Goal: Information Seeking & Learning: Learn about a topic

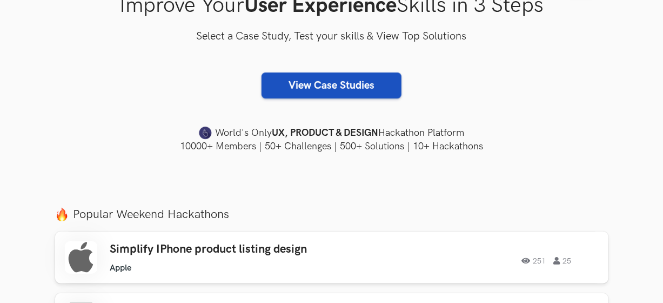
scroll to position [216, 0]
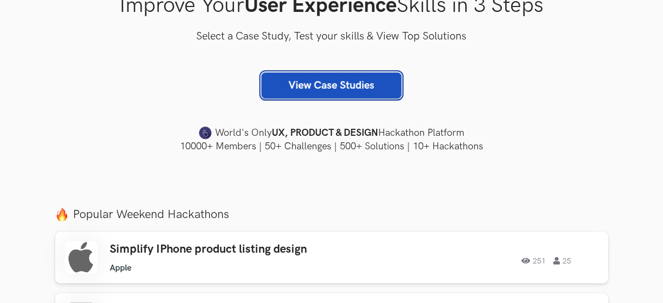
click at [317, 85] on link "View Case Studies" at bounding box center [332, 85] width 140 height 26
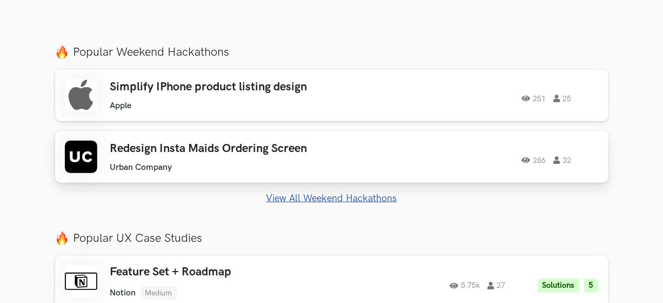
click at [199, 148] on h3 "Redesign Insta Maids Ordering Screen" at bounding box center [229, 149] width 238 height 14
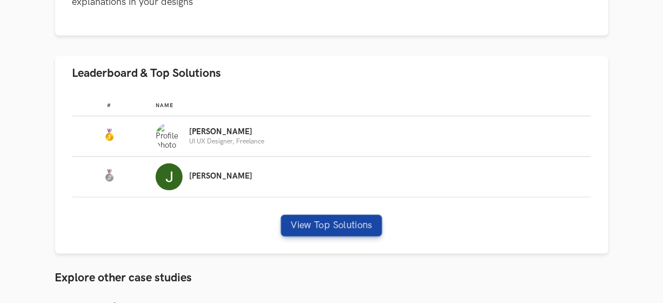
scroll to position [378, 0]
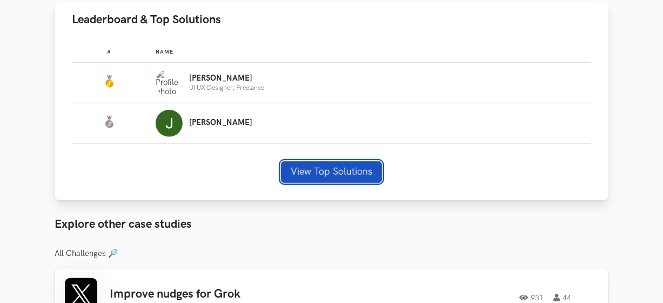
click at [340, 168] on button "View Top Solutions" at bounding box center [331, 172] width 101 height 22
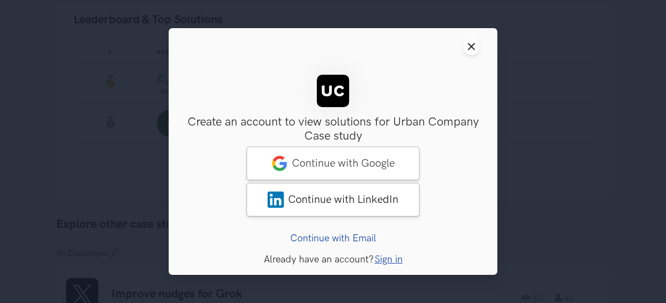
click at [340, 237] on link "Continue with Email" at bounding box center [333, 237] width 86 height 11
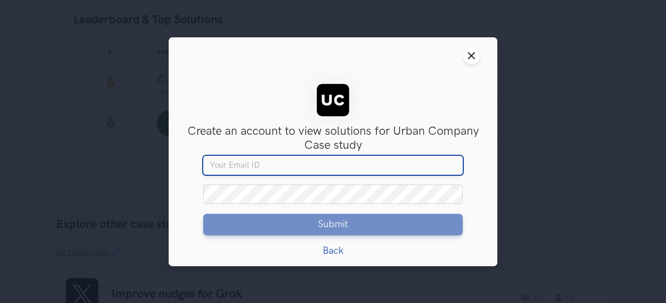
click at [243, 163] on input "Your email" at bounding box center [333, 164] width 260 height 19
type input "ahmed.muneer94@gmail.com"
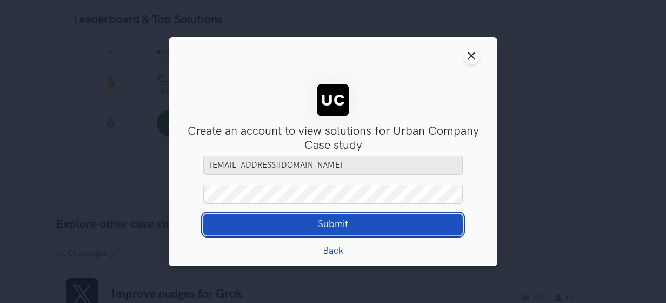
click at [331, 222] on span "Submit" at bounding box center [333, 224] width 30 height 12
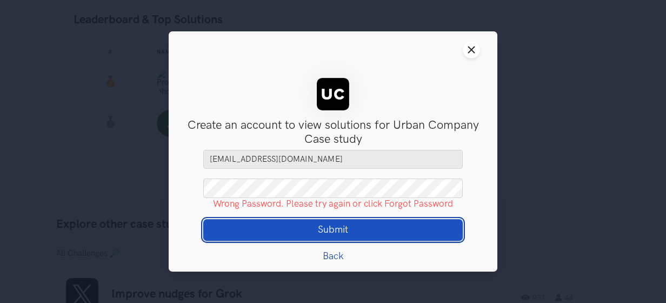
click at [338, 236] on button "Submit Loading" at bounding box center [333, 230] width 260 height 22
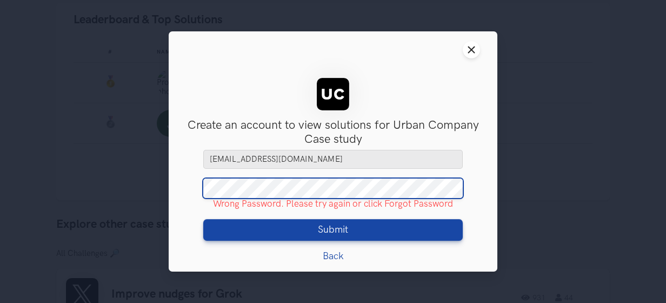
click at [173, 190] on div "Sign Up Create an account to view solutions for Urban Company Case study Access…" at bounding box center [333, 169] width 329 height 203
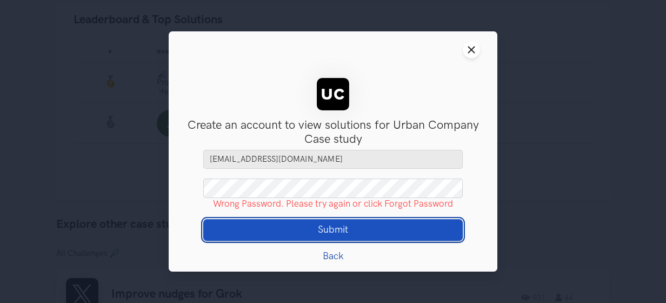
click at [304, 232] on button "Submit Loading" at bounding box center [333, 230] width 260 height 22
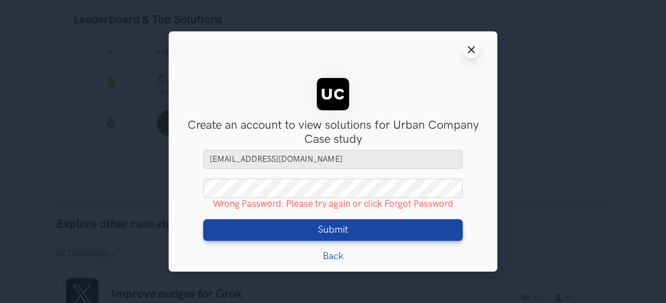
click at [475, 56] on button "Close modal window" at bounding box center [471, 49] width 17 height 17
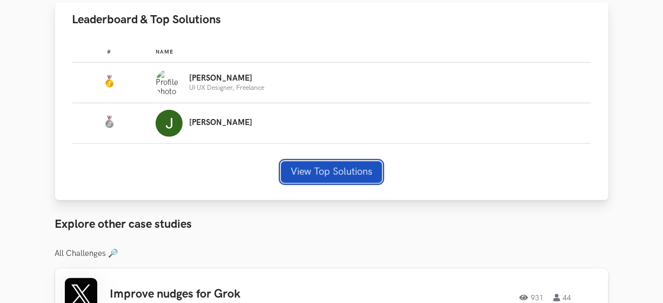
click at [318, 162] on button "View Top Solutions" at bounding box center [331, 172] width 101 height 22
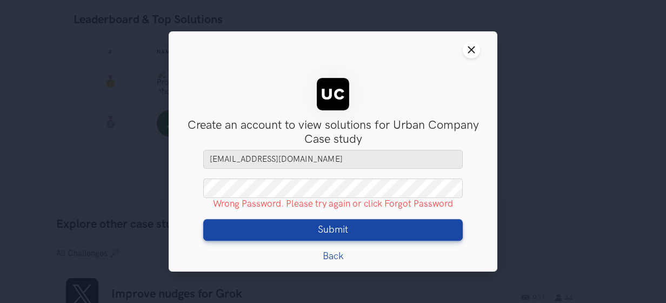
click at [339, 253] on link "Back" at bounding box center [333, 255] width 21 height 11
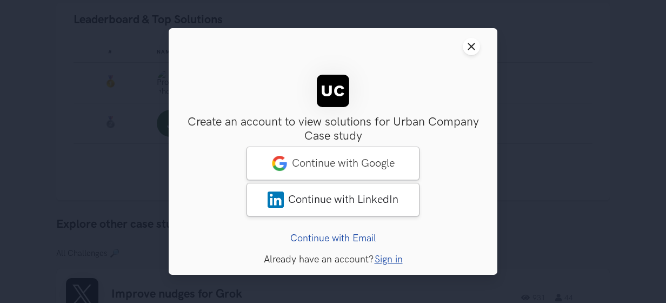
click at [395, 257] on link "Sign in" at bounding box center [389, 259] width 28 height 11
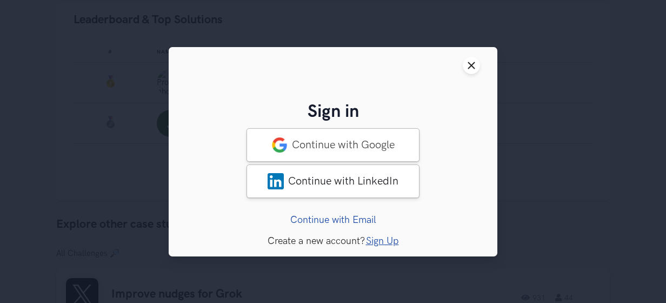
click at [382, 240] on link "Sign Up" at bounding box center [382, 240] width 33 height 11
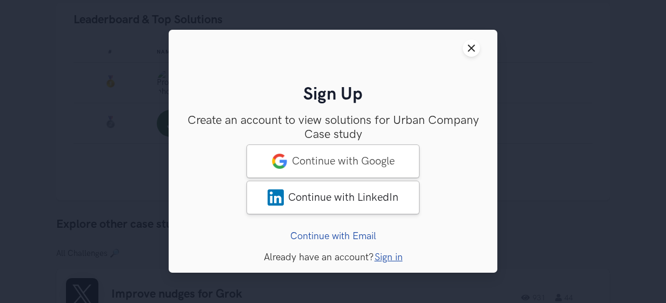
click at [385, 255] on link "Sign in" at bounding box center [389, 257] width 28 height 11
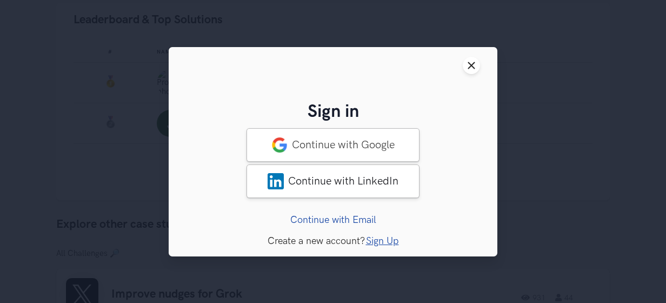
click at [350, 209] on div "Sign in Create an account to view solutions for Urban Company Case study Access…" at bounding box center [333, 164] width 294 height 124
click at [344, 218] on link "Continue with Email" at bounding box center [333, 219] width 86 height 11
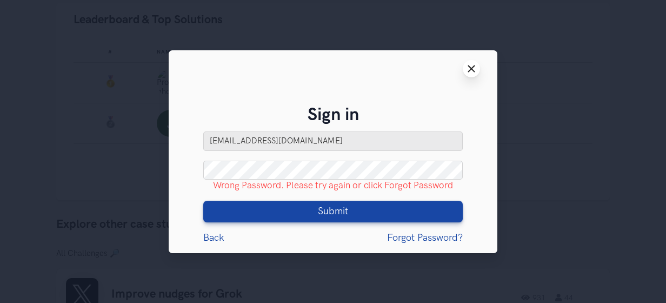
click at [470, 66] on line at bounding box center [472, 68] width 6 height 6
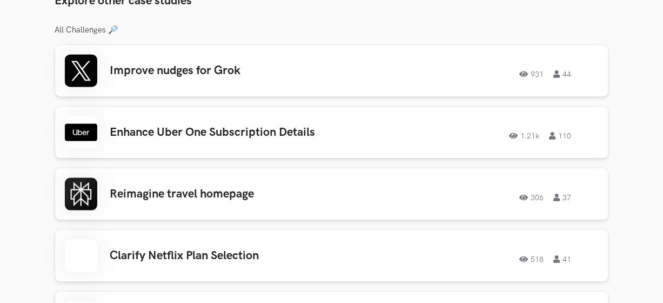
scroll to position [643, 0]
